Goal: Information Seeking & Learning: Learn about a topic

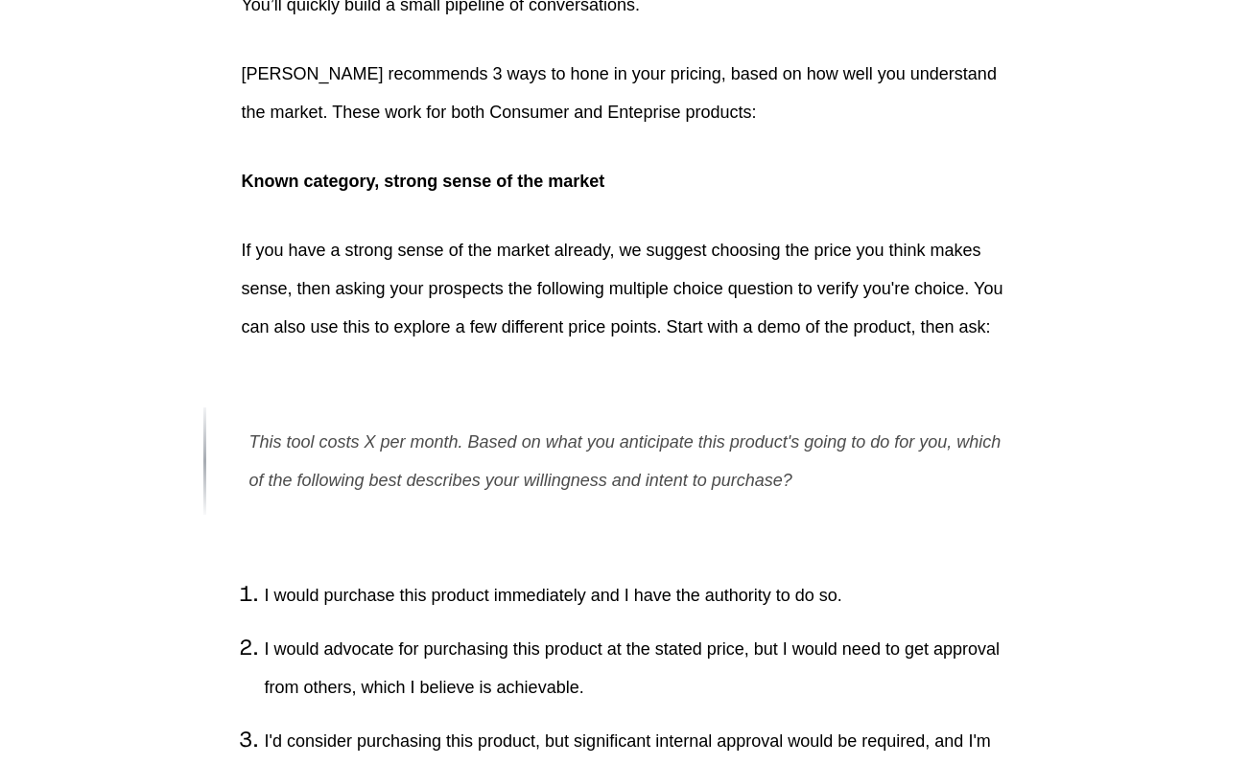
scroll to position [2703, 0]
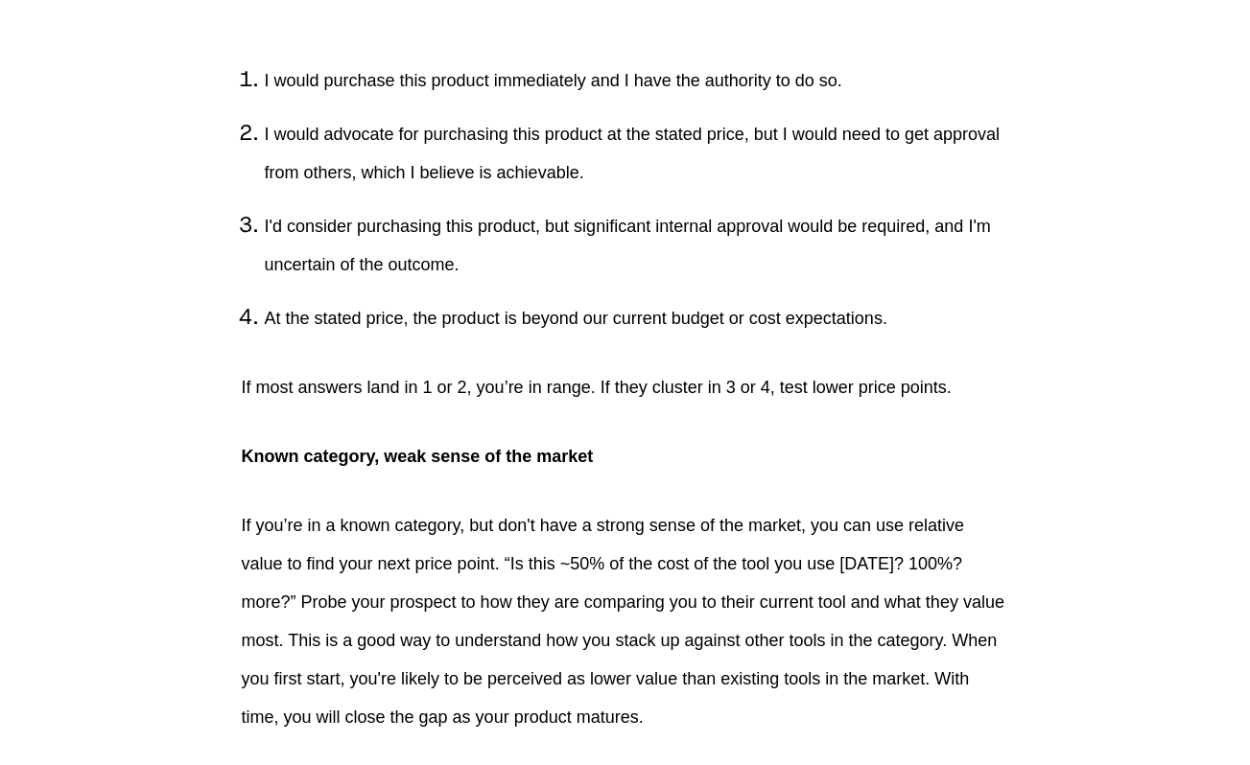
scroll to position [3226, 0]
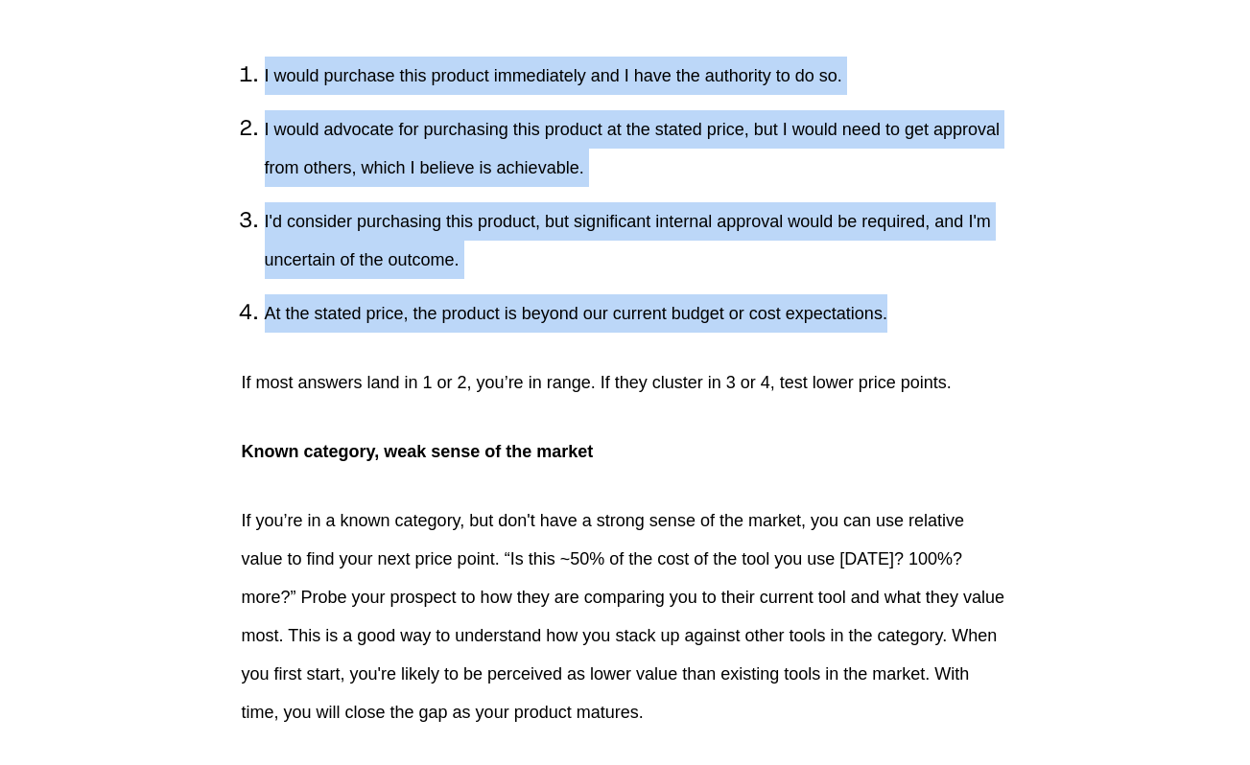
drag, startPoint x: 913, startPoint y: 570, endPoint x: 249, endPoint y: 334, distance: 704.5
click at [249, 333] on ol "I would purchase this product immediately and I have the authority to do so. I …" at bounding box center [625, 195] width 767 height 276
copy ol "I would purchase this product immediately and I have the authority to do so. I …"
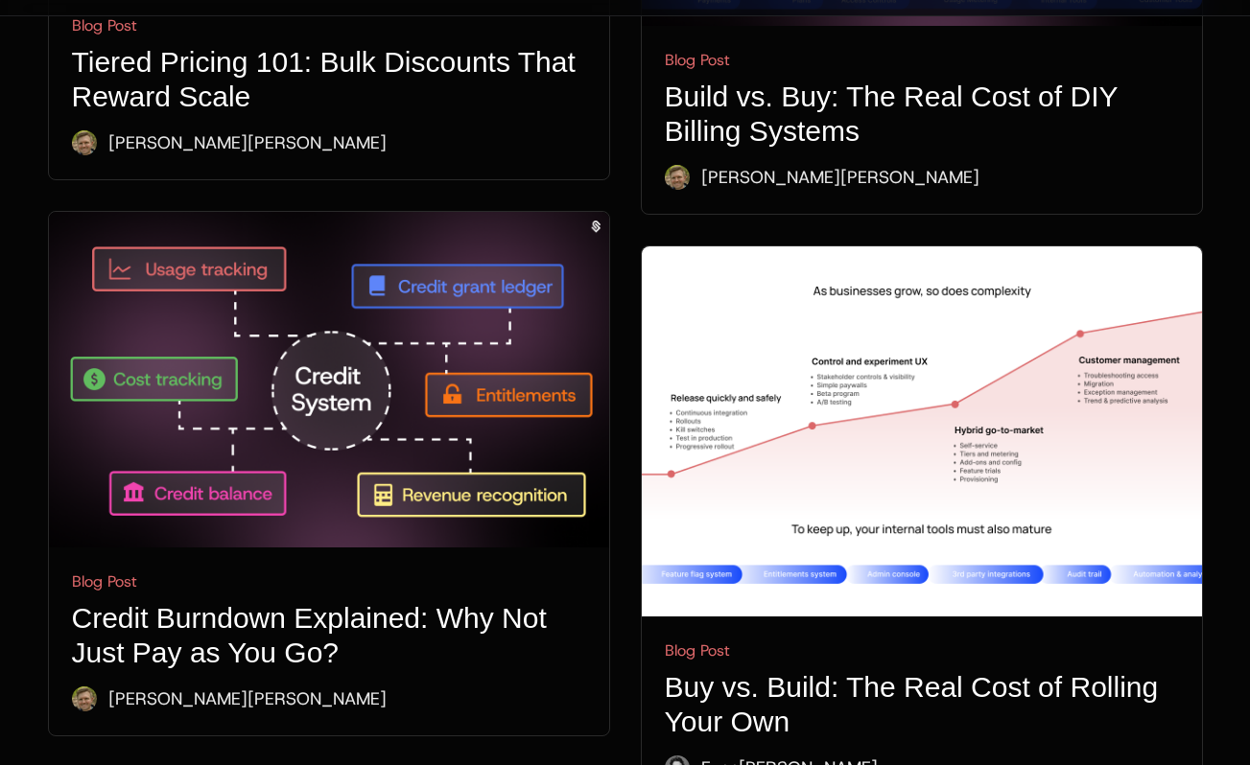
scroll to position [2012, 0]
